Goal: Use online tool/utility: Utilize a website feature to perform a specific function

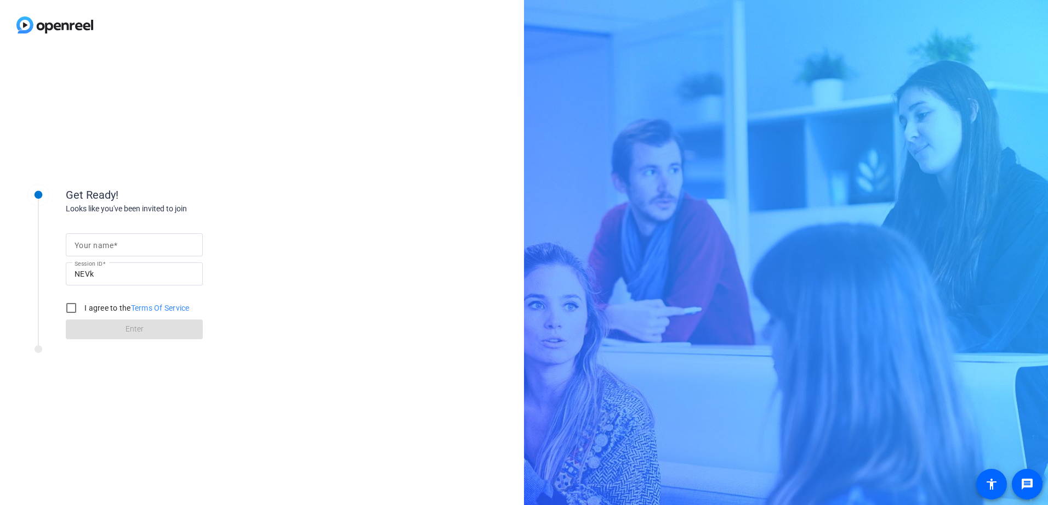
click at [128, 250] on input "Your name" at bounding box center [135, 244] width 120 height 13
type input "[PERSON_NAME]"
click at [75, 307] on input "I agree to the Terms Of Service" at bounding box center [71, 308] width 22 height 22
checkbox input "true"
click at [103, 329] on span at bounding box center [134, 329] width 137 height 26
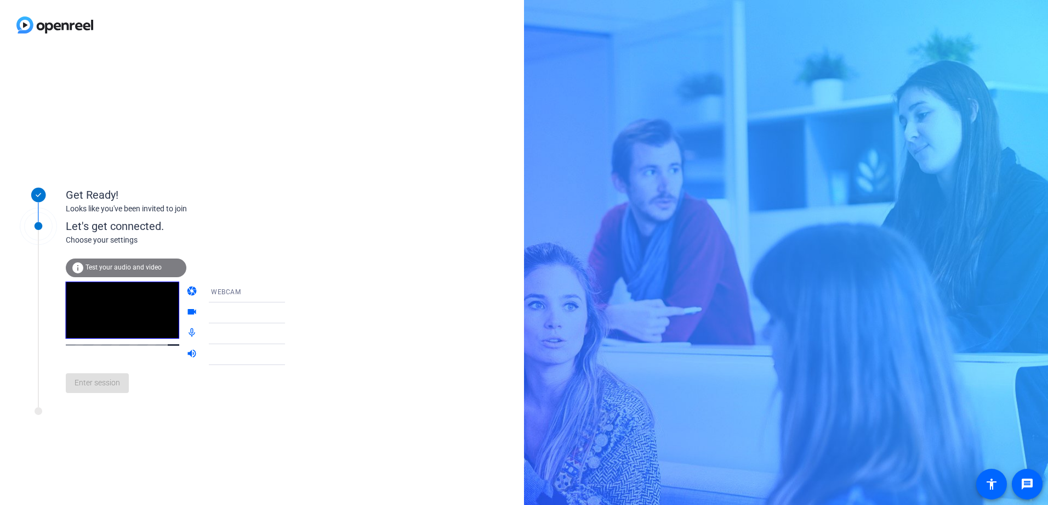
click at [132, 271] on div "info Test your audio and video" at bounding box center [126, 267] width 121 height 19
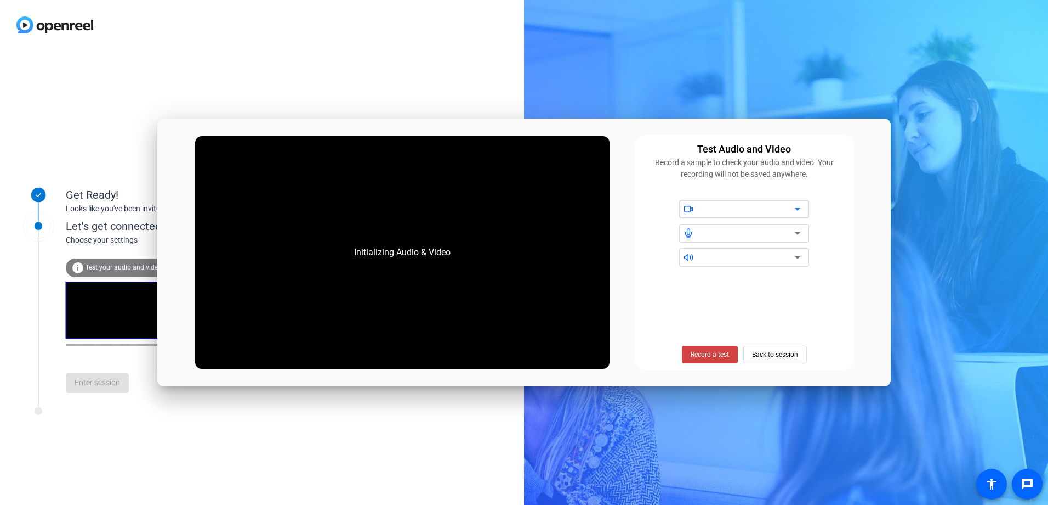
click at [762, 203] on div at bounding box center [748, 208] width 93 height 13
click at [784, 349] on span "Back to session" at bounding box center [775, 354] width 46 height 21
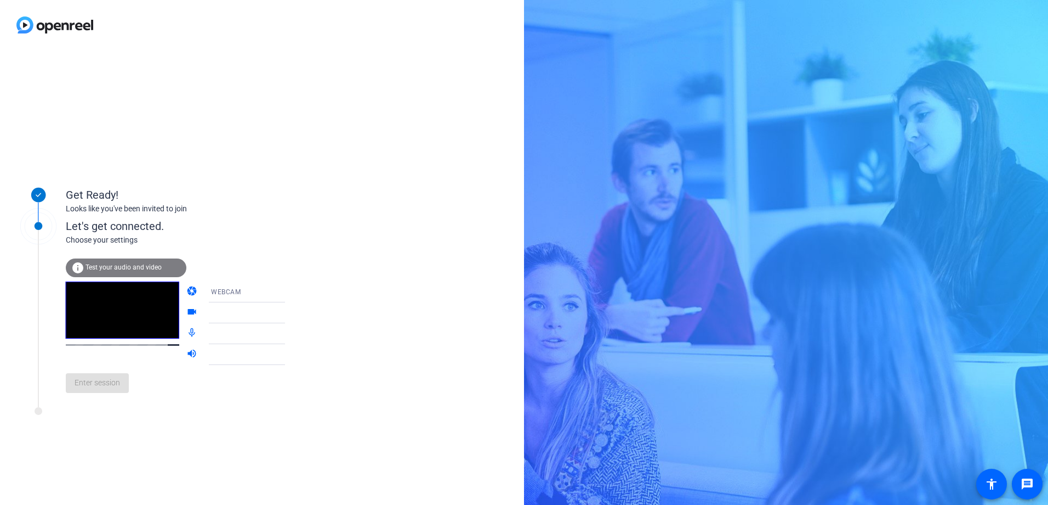
click at [120, 240] on div "Choose your settings" at bounding box center [187, 240] width 242 height 12
click at [93, 378] on span "Enter session" at bounding box center [98, 383] width 46 height 12
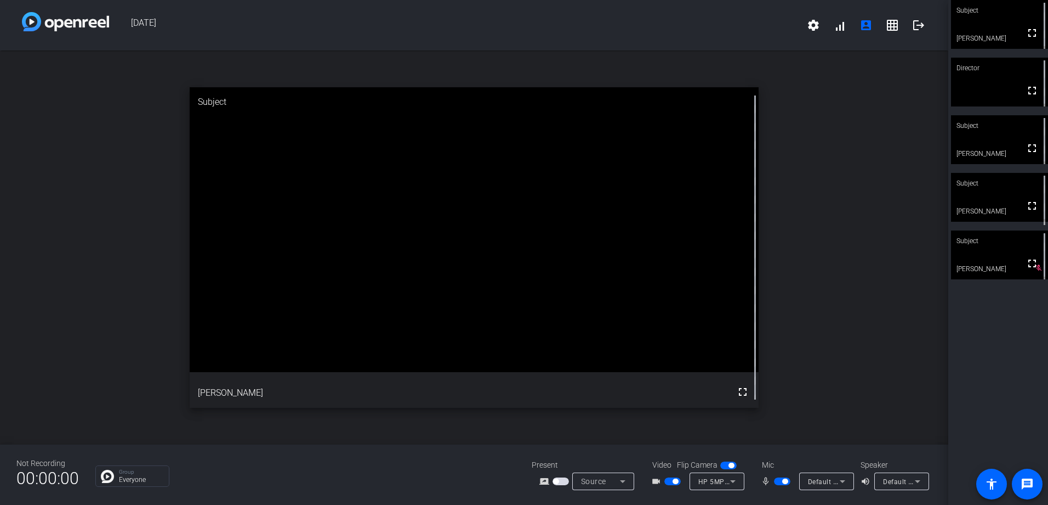
click at [776, 479] on span "button" at bounding box center [782, 481] width 16 height 8
drag, startPoint x: 151, startPoint y: 468, endPoint x: 148, endPoint y: 460, distance: 9.4
click at [148, 460] on div "Not Recording 00:00:00 Group Everyone Present screen_share_outline Source Video…" at bounding box center [474, 474] width 949 height 60
click at [781, 478] on span "button" at bounding box center [782, 481] width 16 height 8
click at [780, 484] on span "button" at bounding box center [782, 481] width 16 height 8
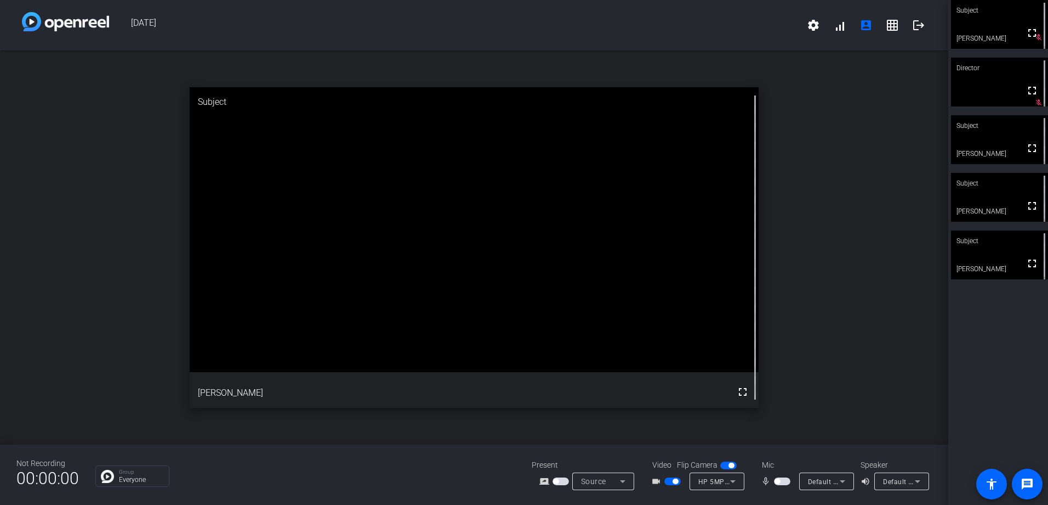
click at [783, 480] on span "button" at bounding box center [782, 481] width 16 height 8
click at [780, 481] on span "button" at bounding box center [782, 481] width 16 height 8
click at [786, 482] on span "button" at bounding box center [782, 481] width 16 height 8
click at [778, 481] on span "button" at bounding box center [782, 481] width 16 height 8
click at [789, 483] on span "button" at bounding box center [782, 481] width 16 height 8
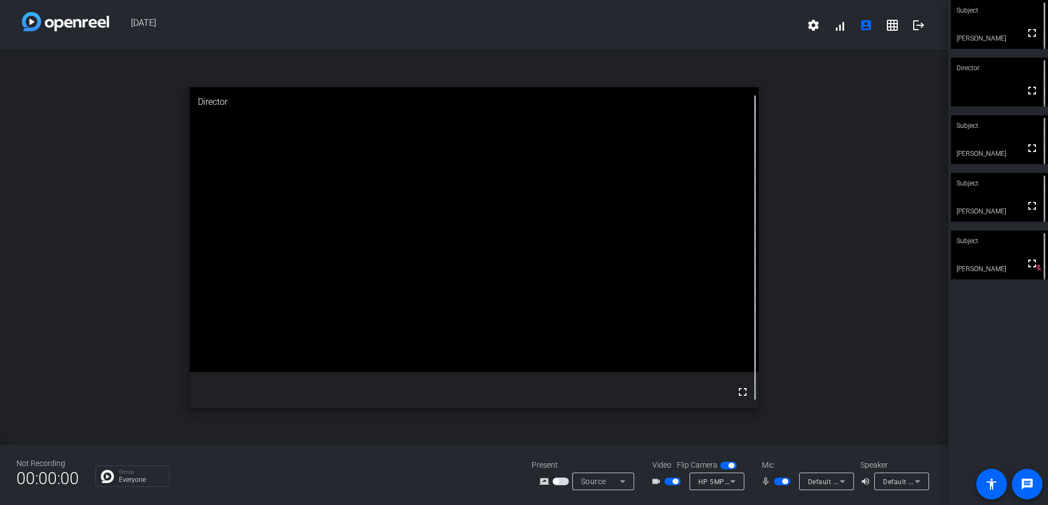
click at [123, 326] on div "open_in_new Director fullscreen" at bounding box center [474, 247] width 949 height 394
